Goal: Task Accomplishment & Management: Use online tool/utility

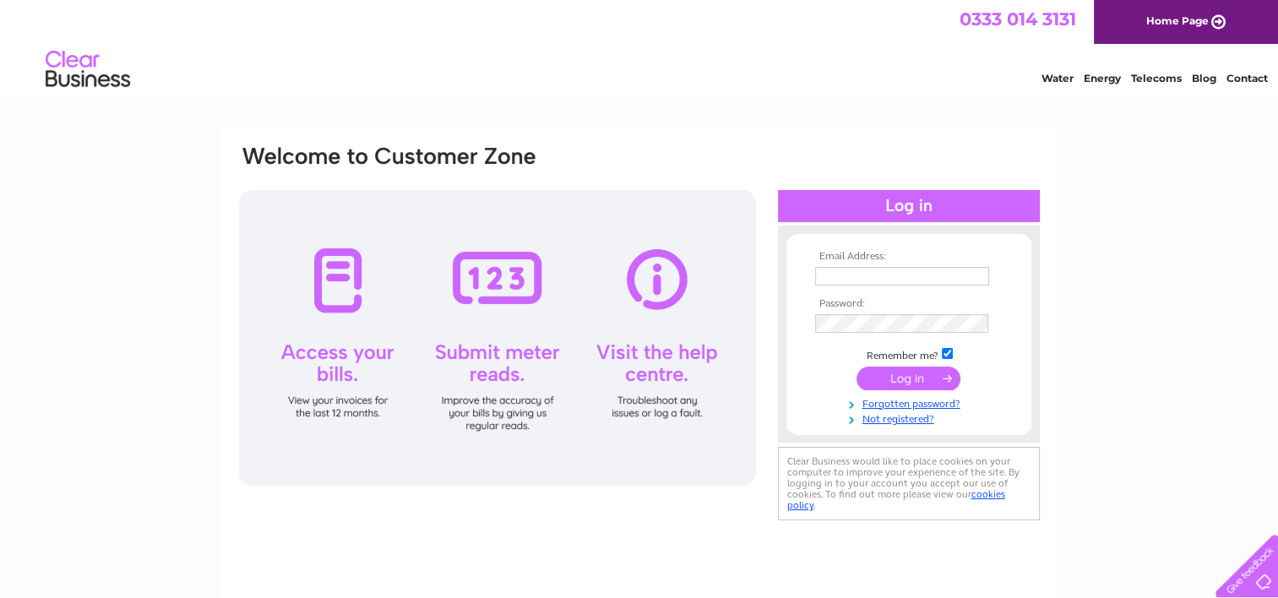
type input "careandmobility@hotmail.co.uk"
click at [926, 382] on input "submit" at bounding box center [908, 379] width 104 height 24
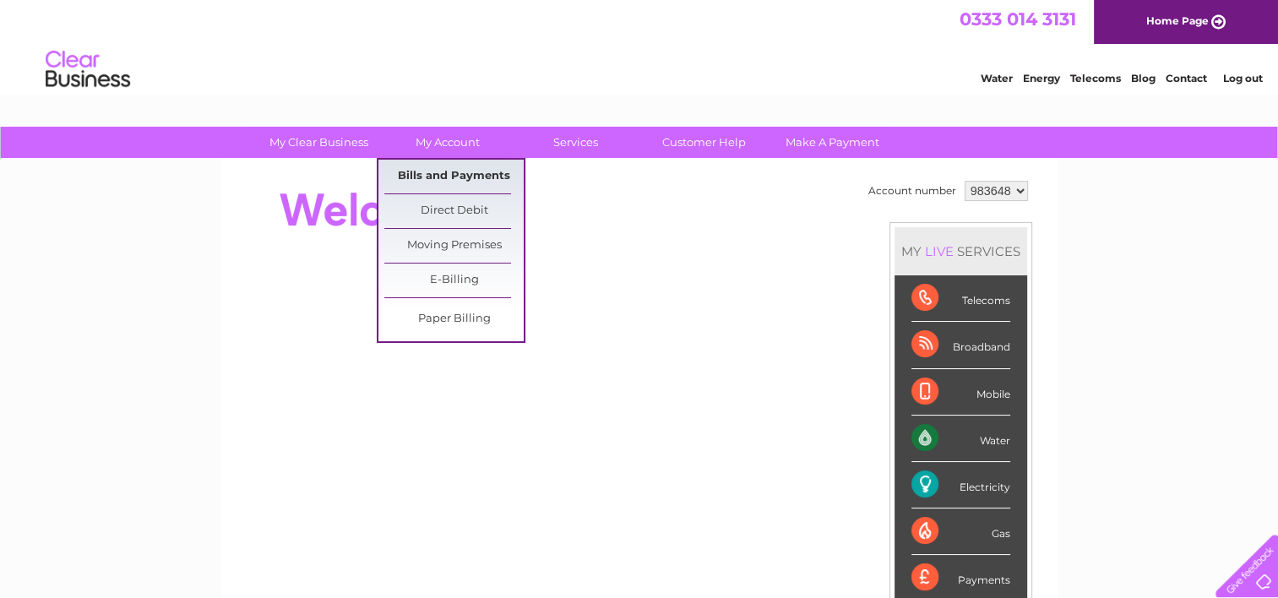
click at [459, 176] on link "Bills and Payments" at bounding box center [453, 177] width 139 height 34
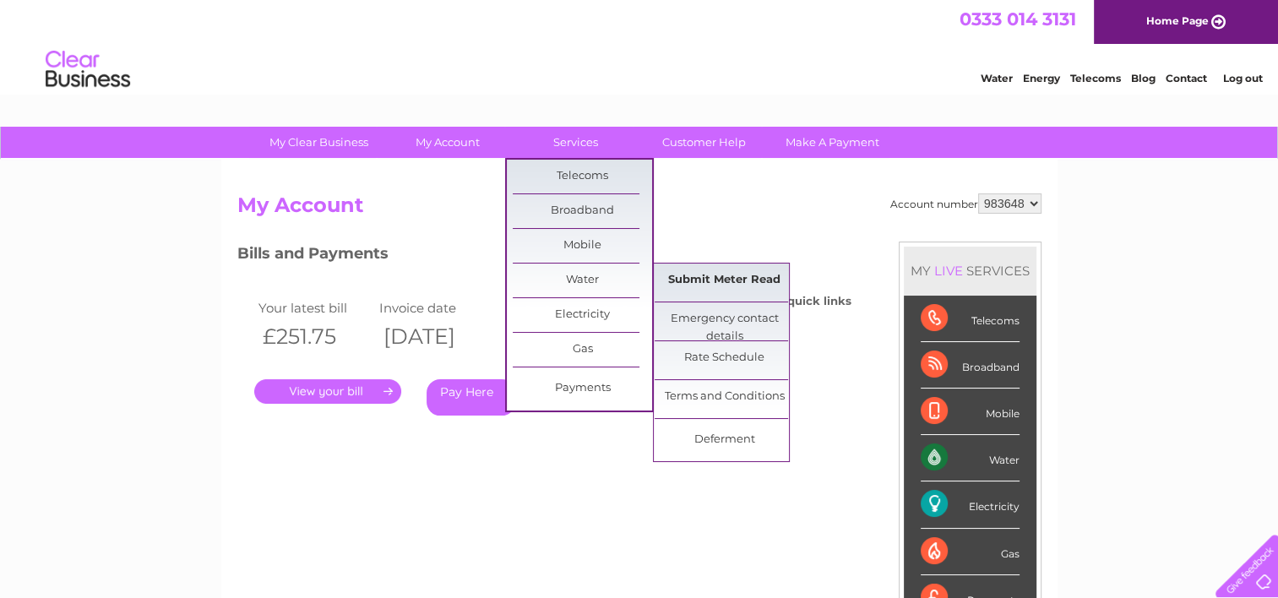
click at [703, 280] on link "Submit Meter Read" at bounding box center [723, 280] width 139 height 34
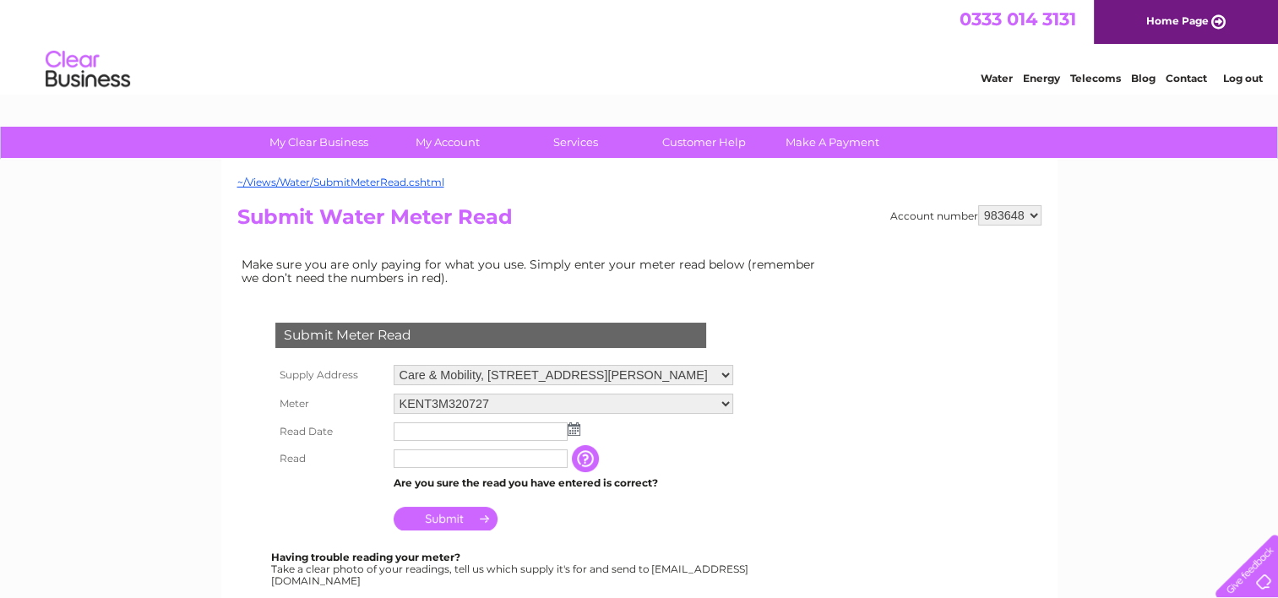
click at [571, 433] on img at bounding box center [574, 429] width 13 height 14
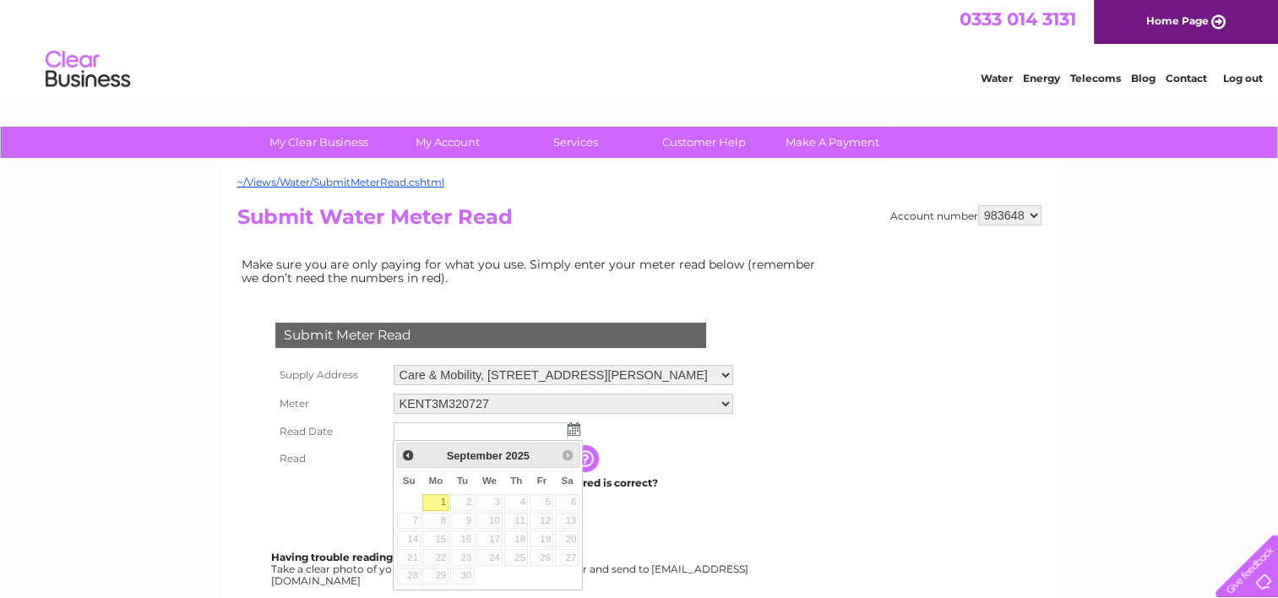
click at [439, 500] on link "1" at bounding box center [435, 502] width 26 height 17
type input "2025/09/01"
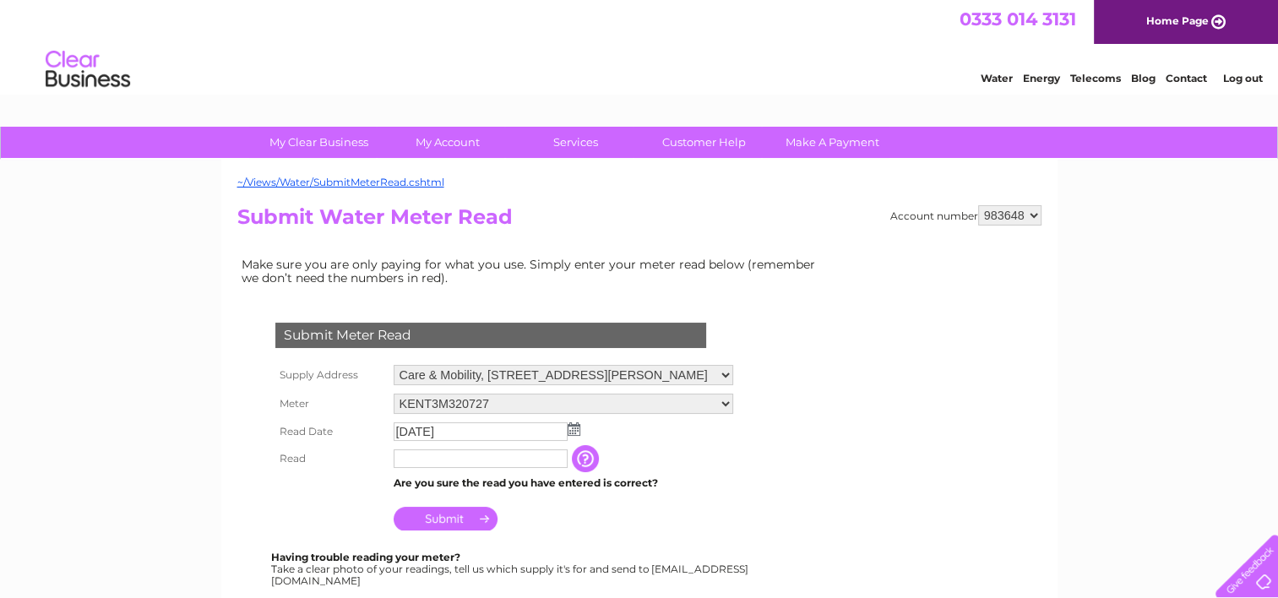
click at [453, 462] on input "text" at bounding box center [481, 458] width 174 height 19
click at [593, 457] on input "button" at bounding box center [587, 458] width 30 height 27
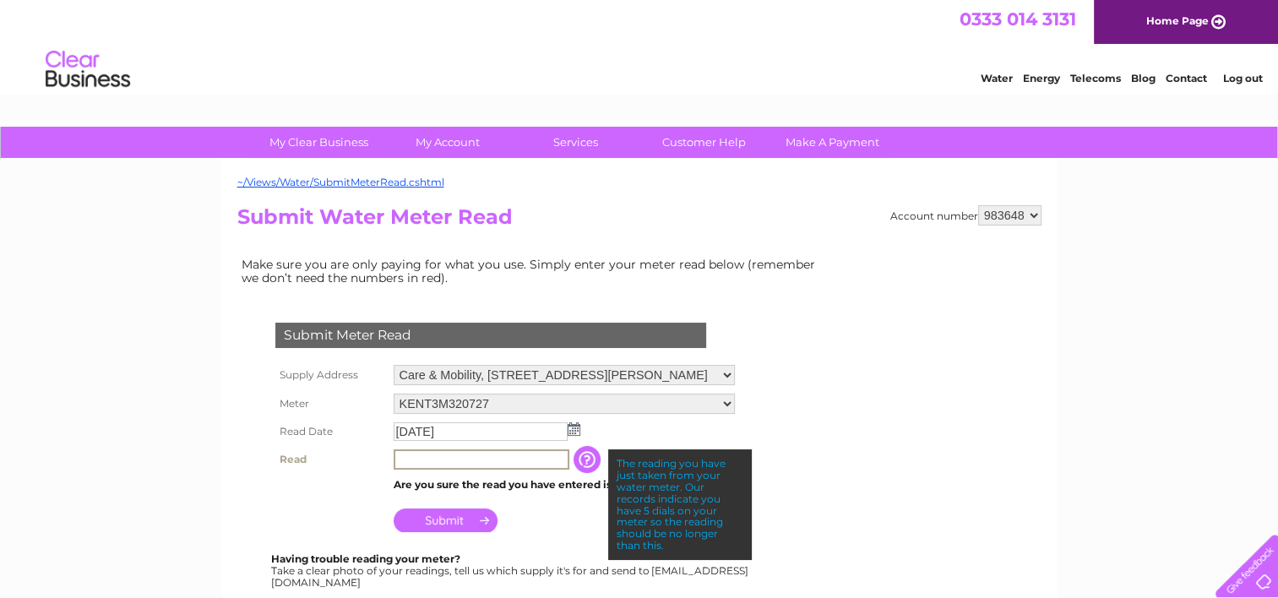
click at [527, 462] on input "text" at bounding box center [482, 459] width 176 height 20
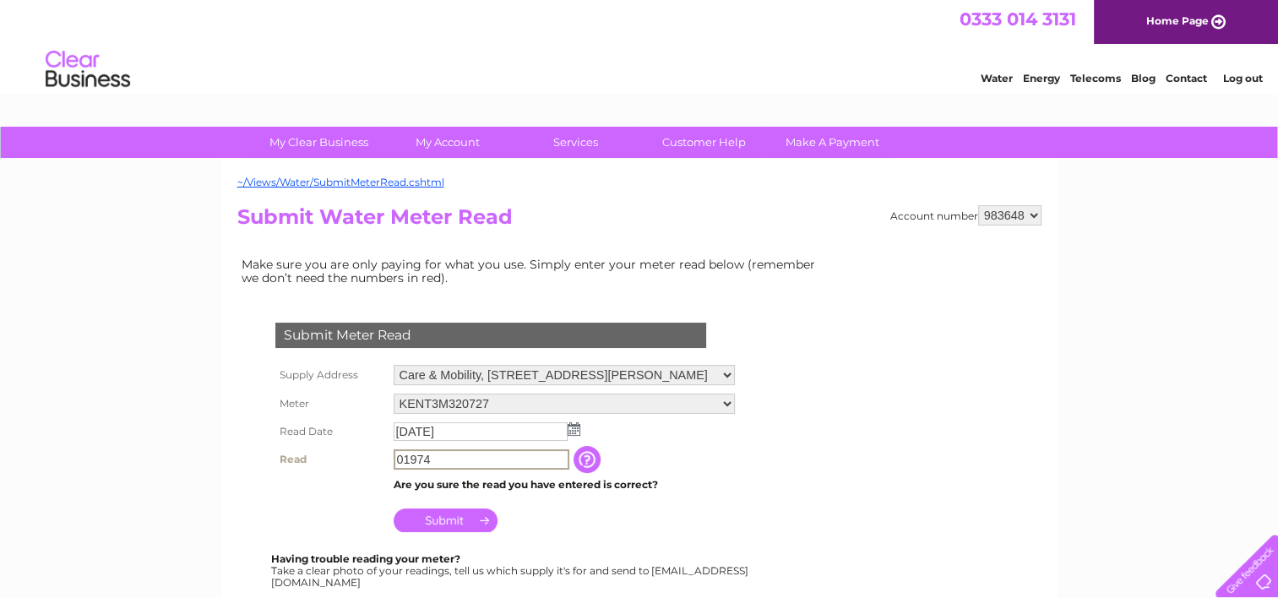
type input "01974"
click at [595, 530] on td "Submit" at bounding box center [564, 516] width 350 height 41
click at [470, 517] on input "Submit" at bounding box center [446, 519] width 104 height 24
